Goal: Information Seeking & Learning: Learn about a topic

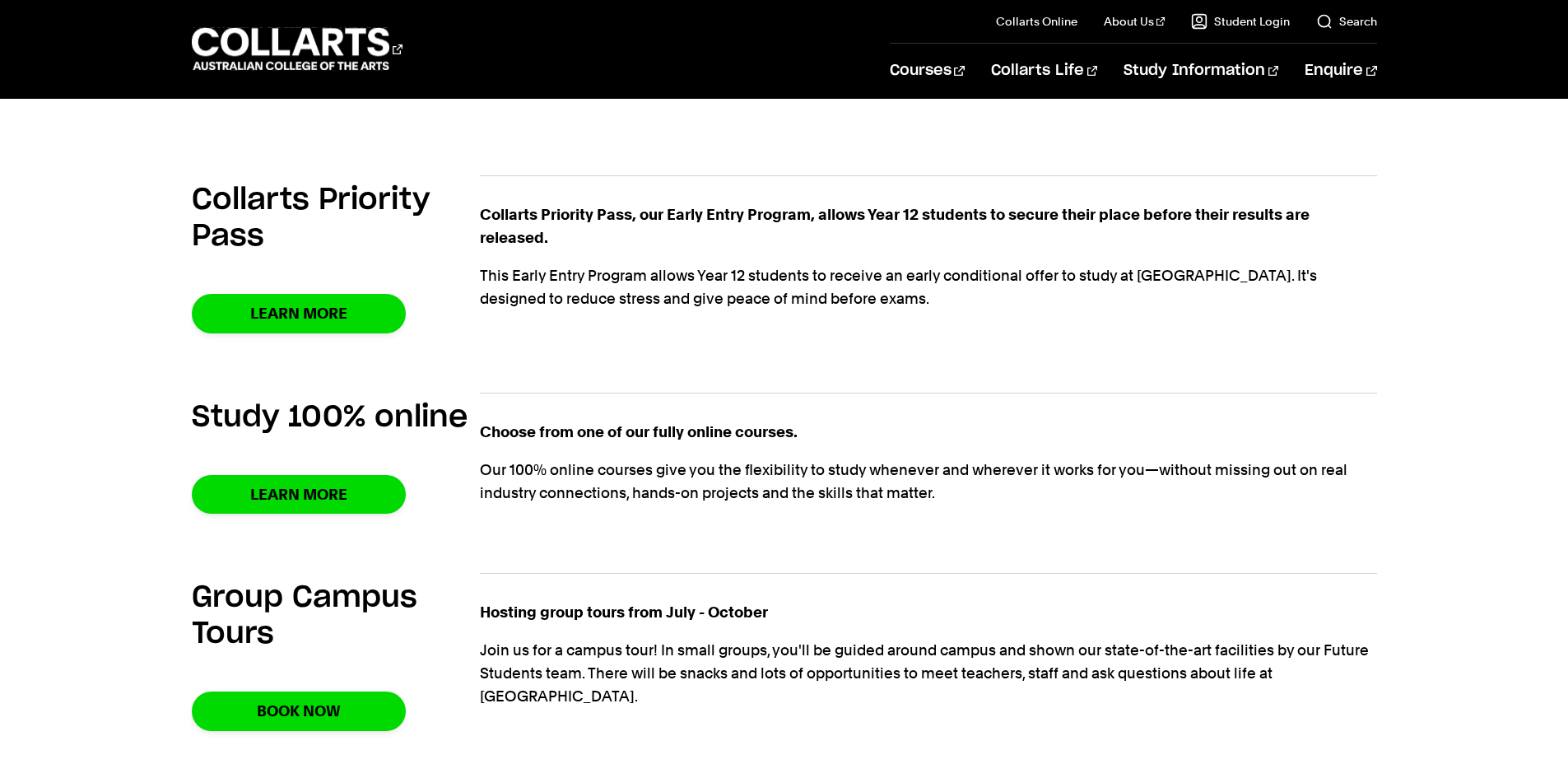
scroll to position [1070, 0]
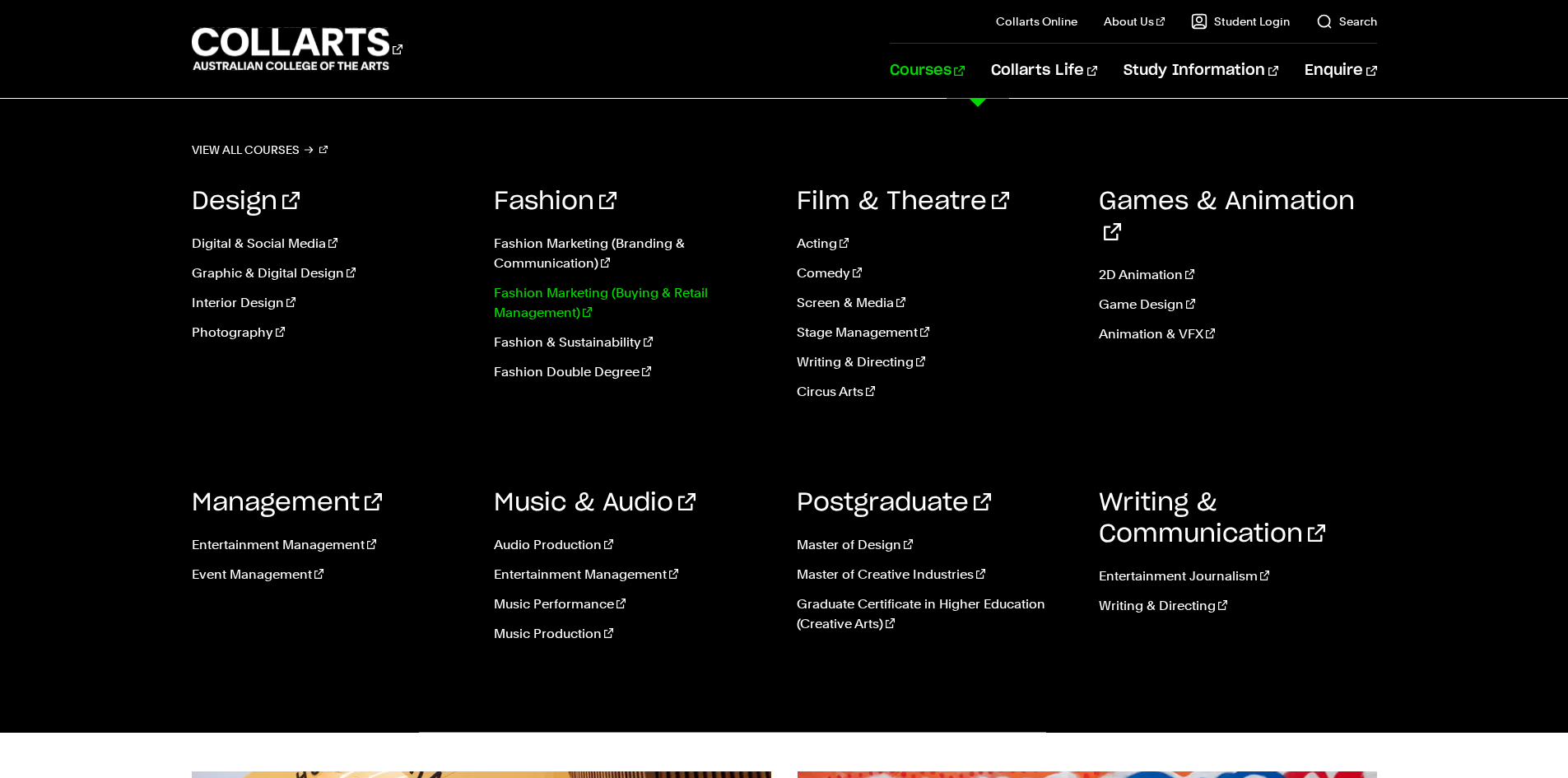
click at [573, 290] on link "Fashion Marketing (Buying & Retail Management)" at bounding box center [633, 303] width 279 height 39
click at [585, 250] on link "Fashion Marketing (Branding & Communication)" at bounding box center [633, 254] width 279 height 39
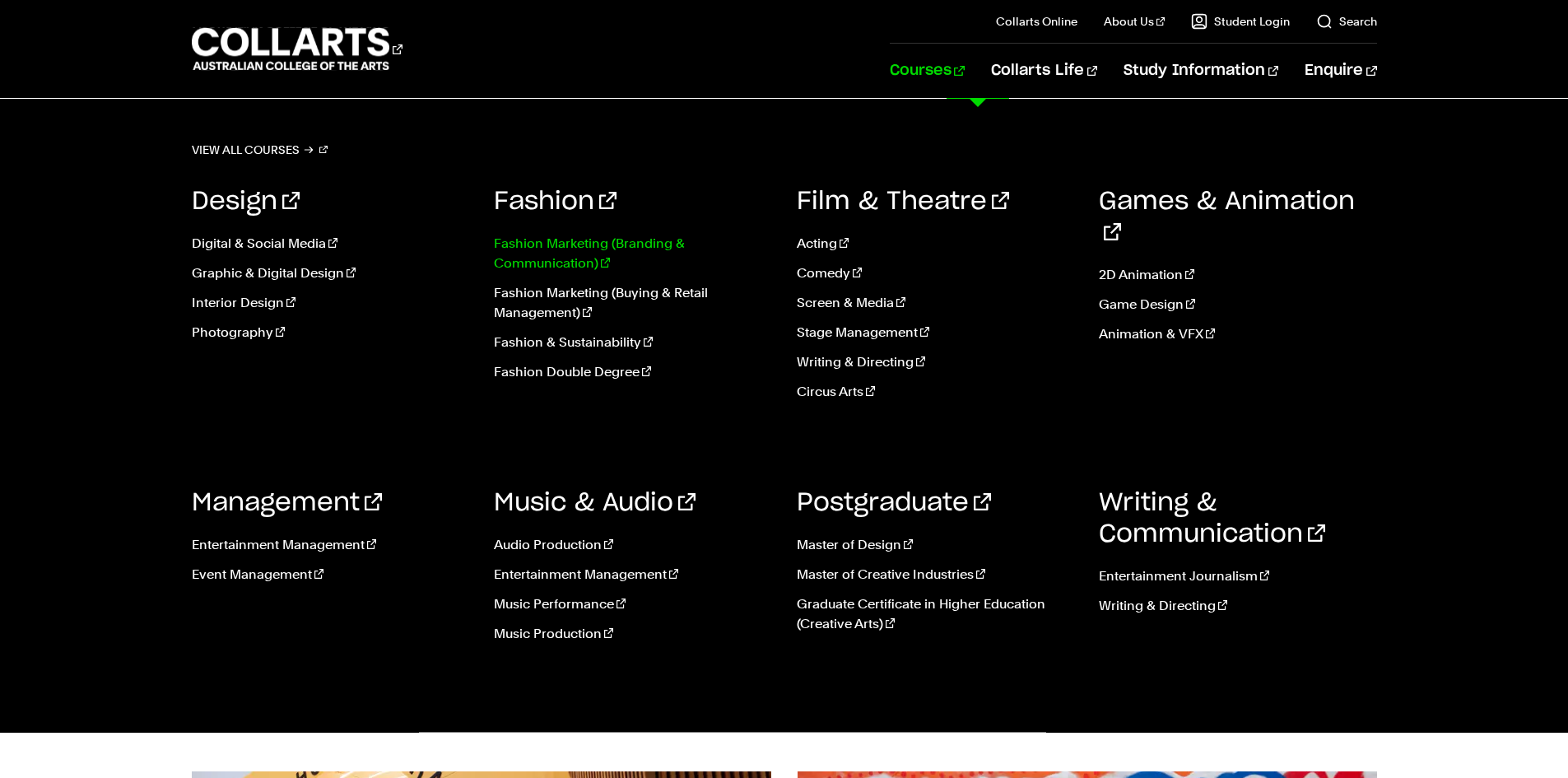
click at [585, 250] on link "Fashion Marketing (Branding & Communication)" at bounding box center [633, 254] width 279 height 39
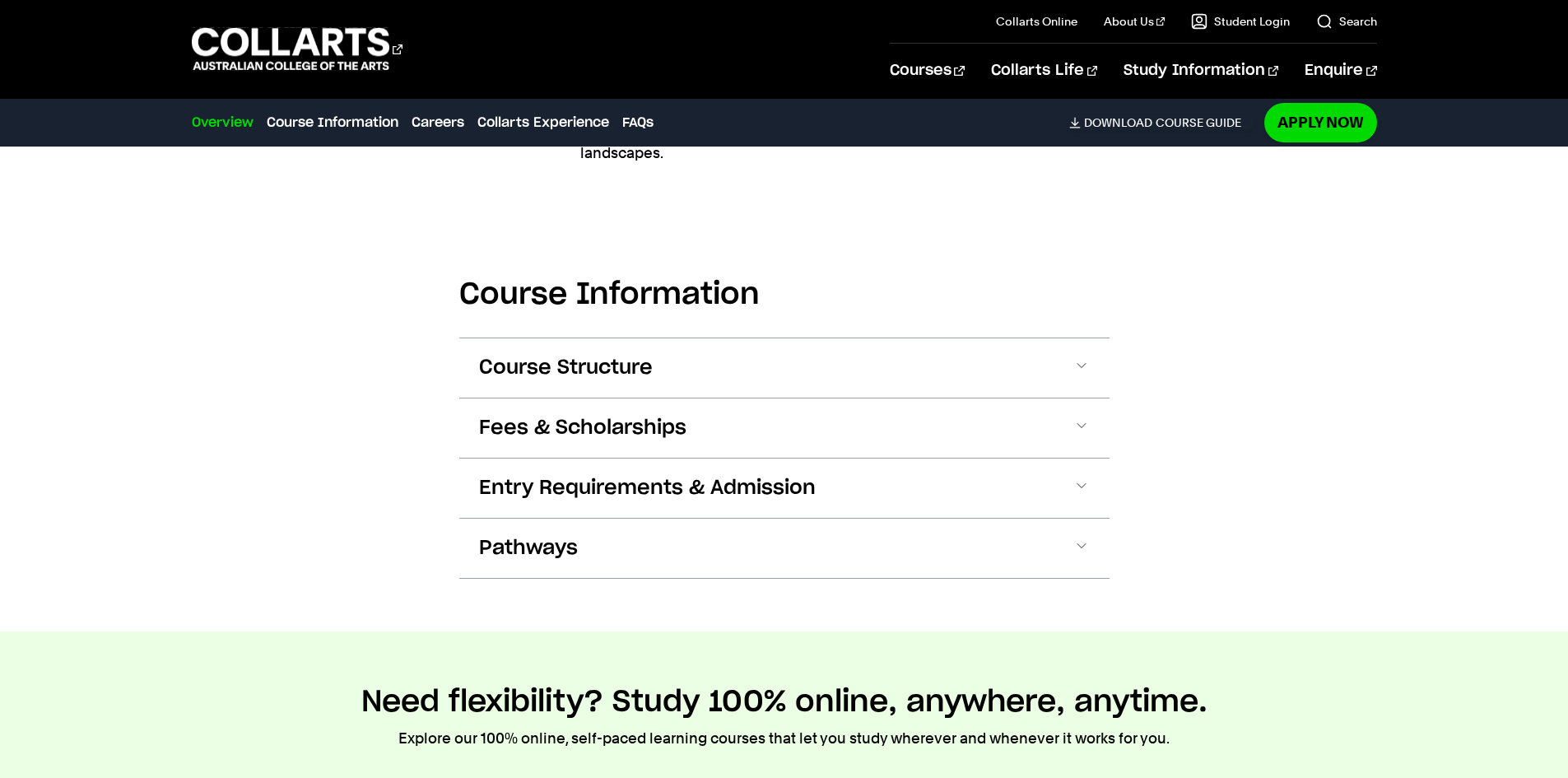
scroll to position [1811, 0]
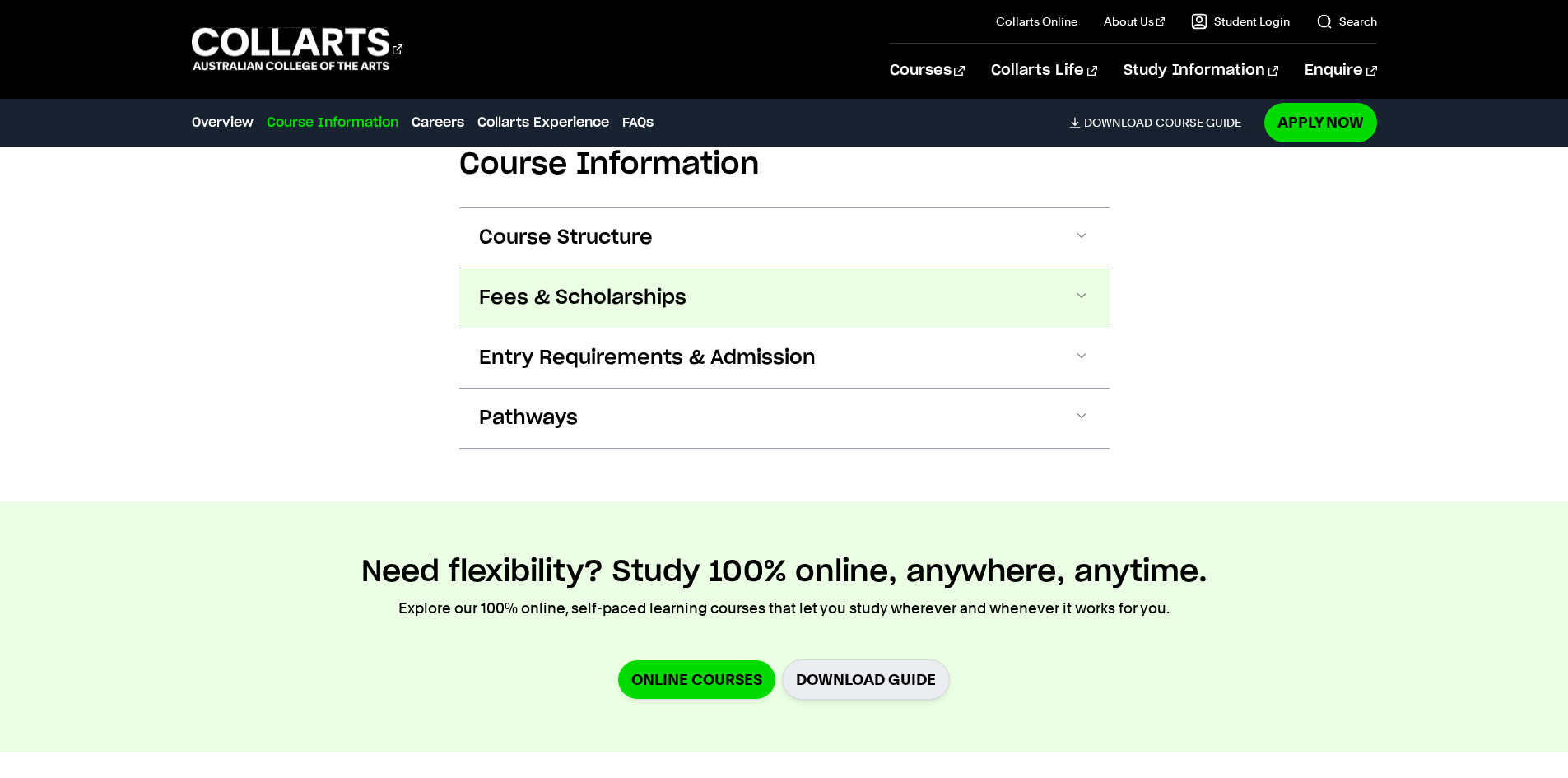
click at [604, 285] on span "Fees & Scholarships" at bounding box center [583, 298] width 208 height 26
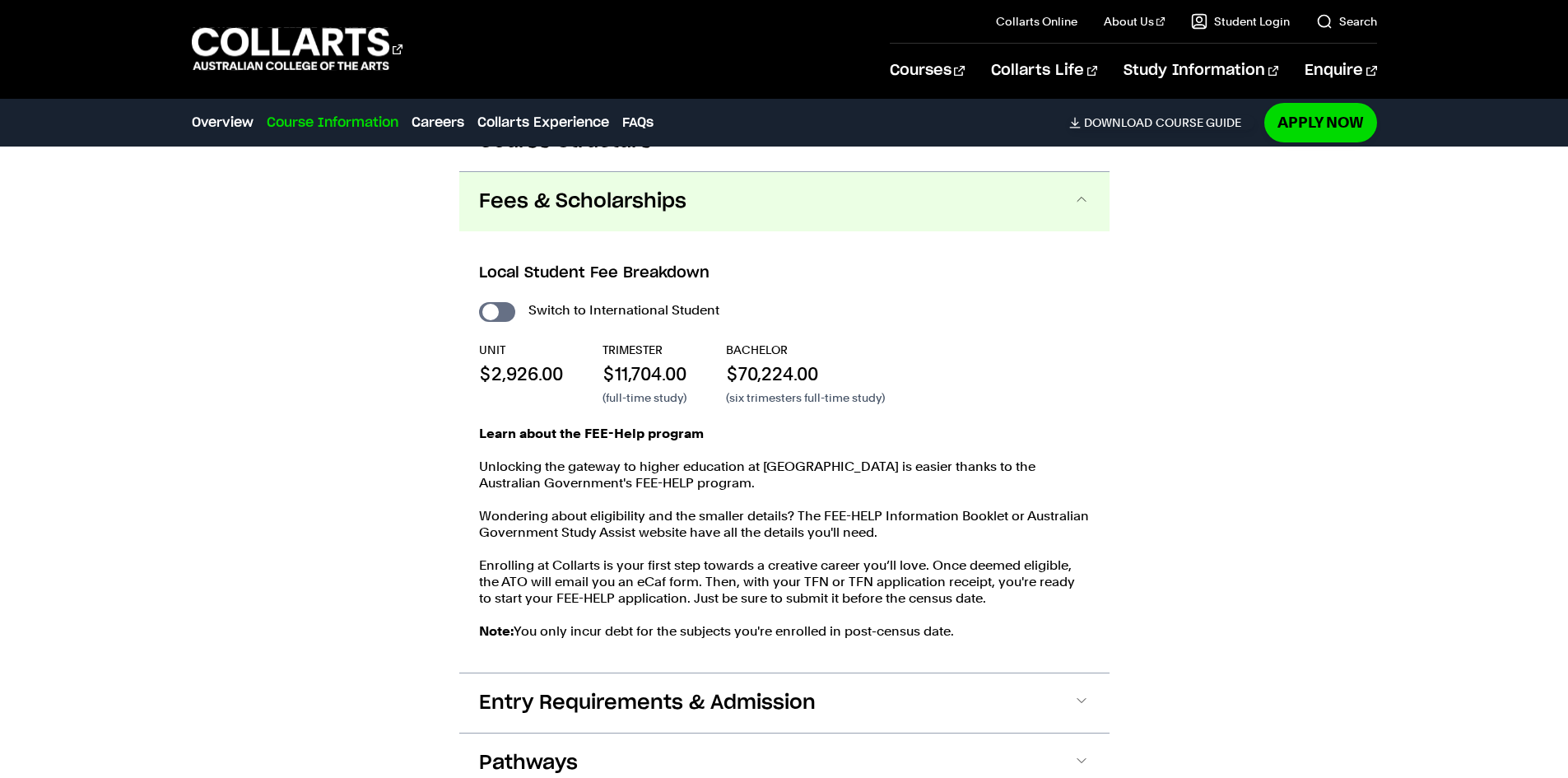
scroll to position [1909, 0]
click at [764, 171] on button "Fees & Scholarships" at bounding box center [785, 201] width 650 height 59
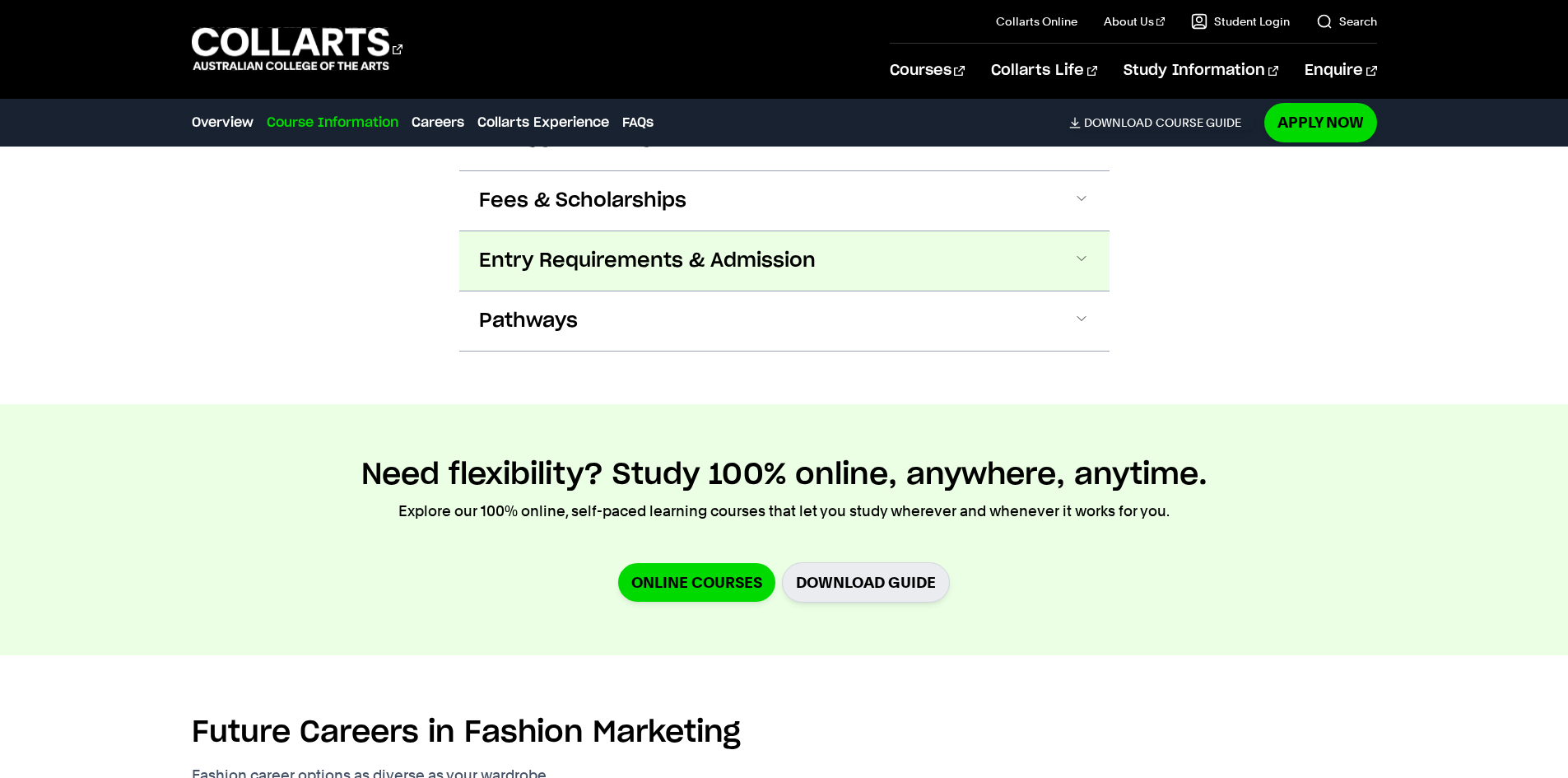
click at [694, 248] on span "Entry Requirements & Admission" at bounding box center [648, 261] width 337 height 26
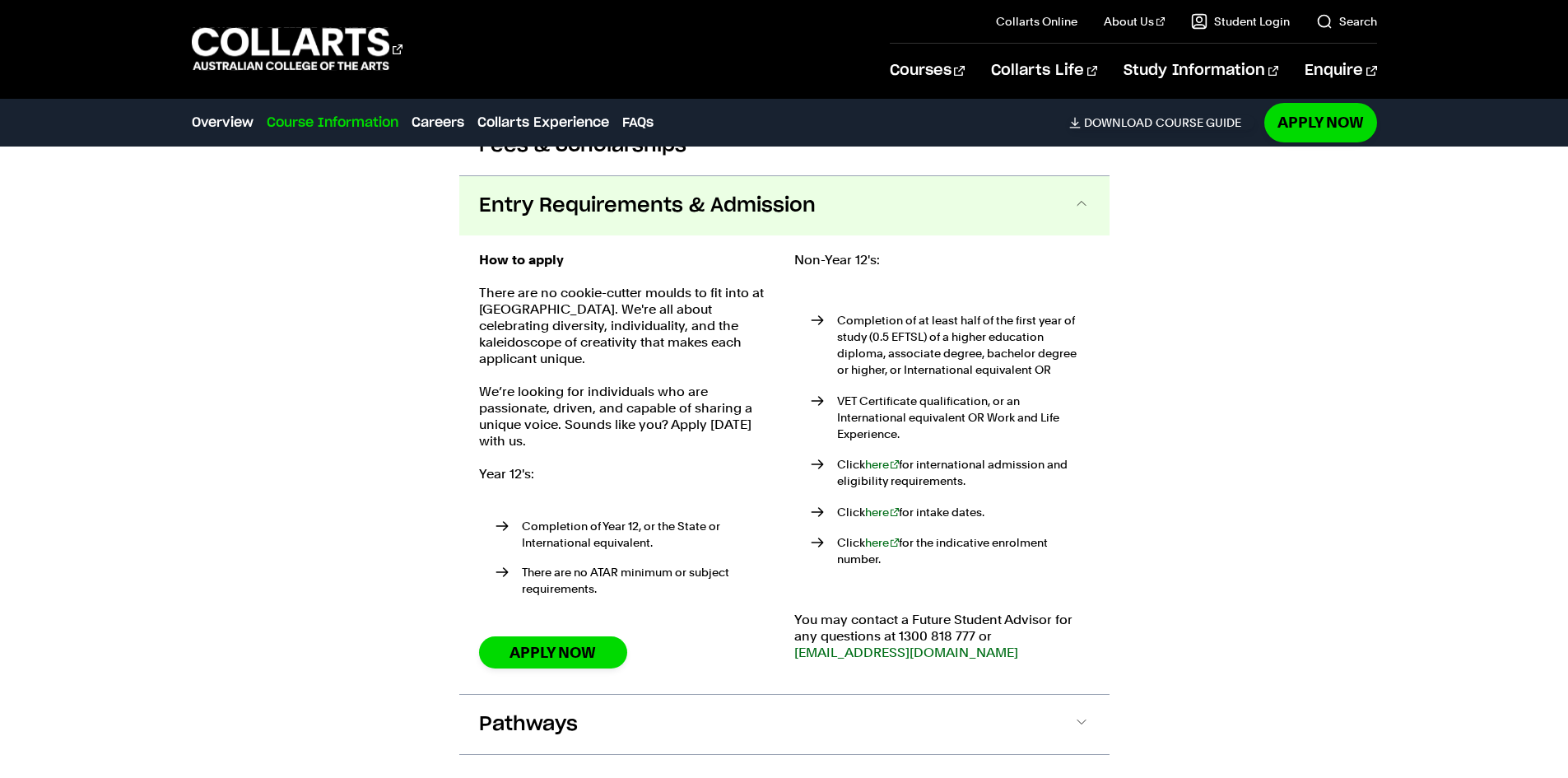
scroll to position [1969, 0]
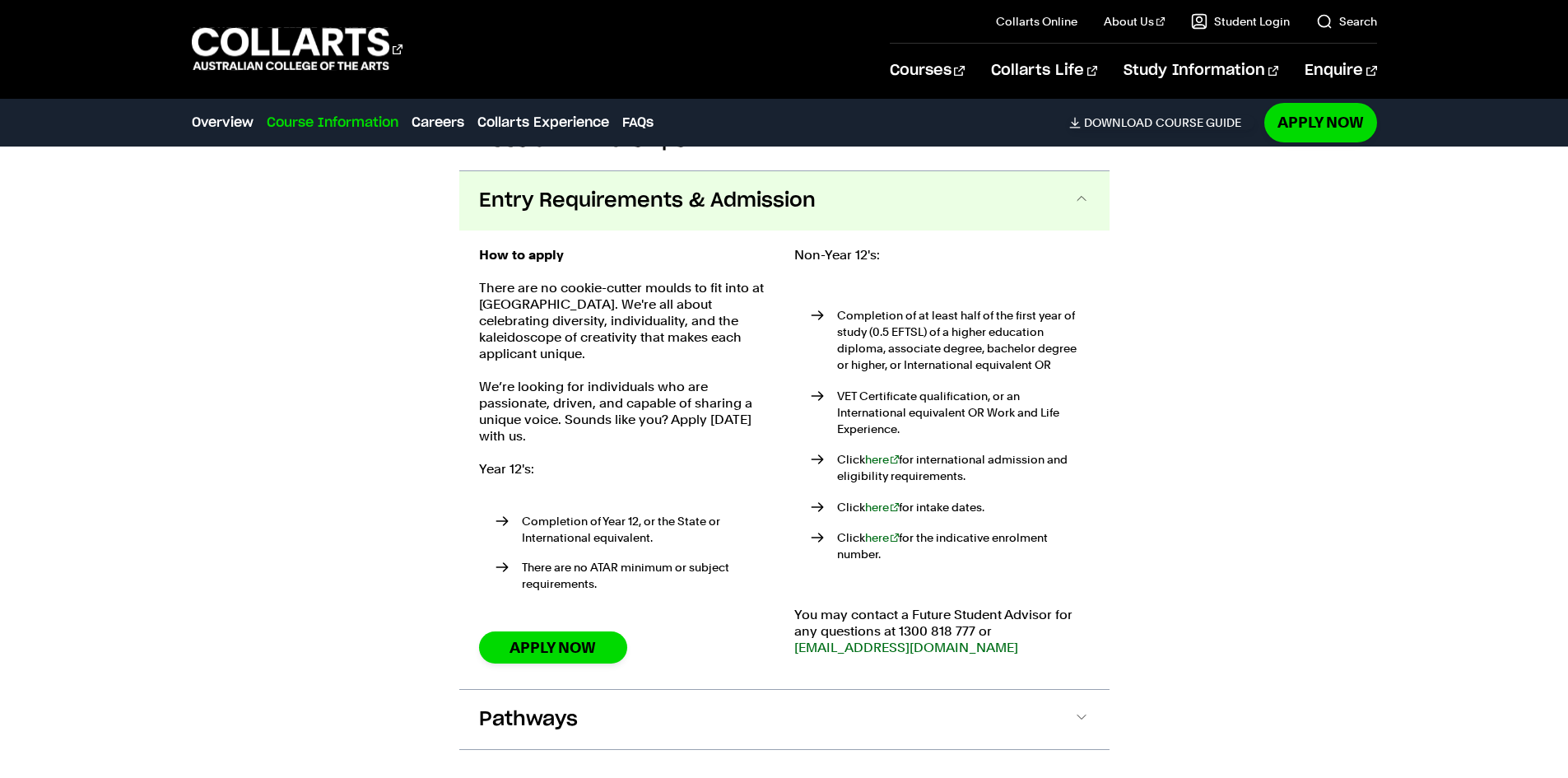
click at [636, 230] on div "How to apply There are no cookie-cutter moulds to fit into at Collarts. We're a…" at bounding box center [785, 460] width 650 height 459
click at [632, 187] on span "Entry Requirements & Admission" at bounding box center [648, 200] width 337 height 26
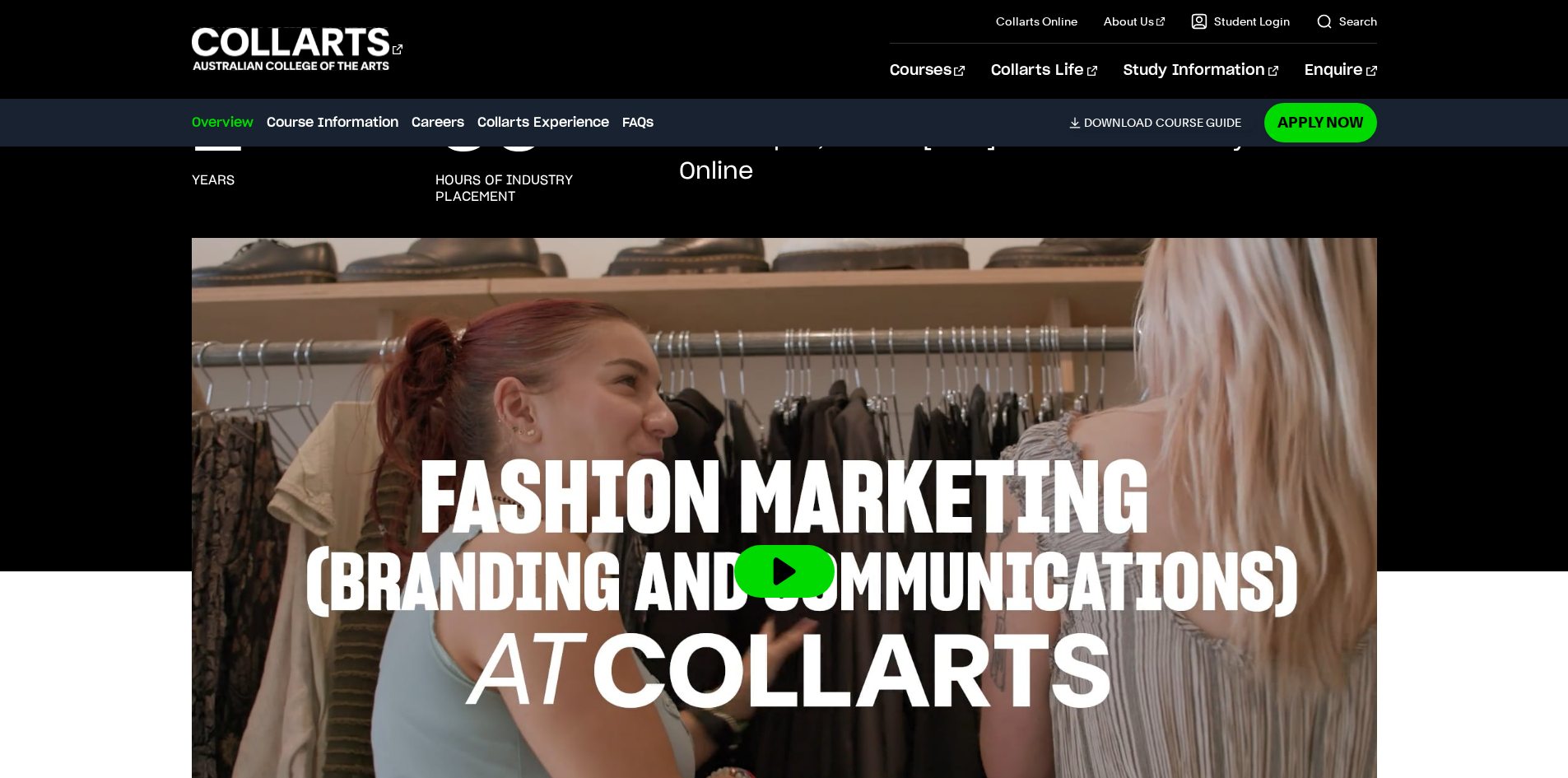
scroll to position [0, 0]
